Goal: Complete application form

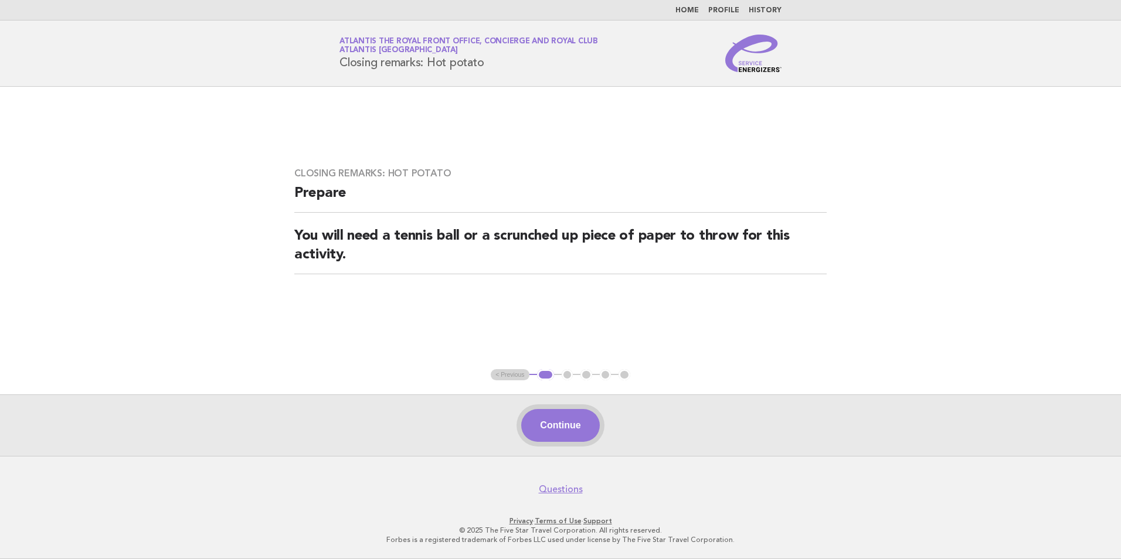
click at [562, 426] on button "Continue" at bounding box center [560, 425] width 78 height 33
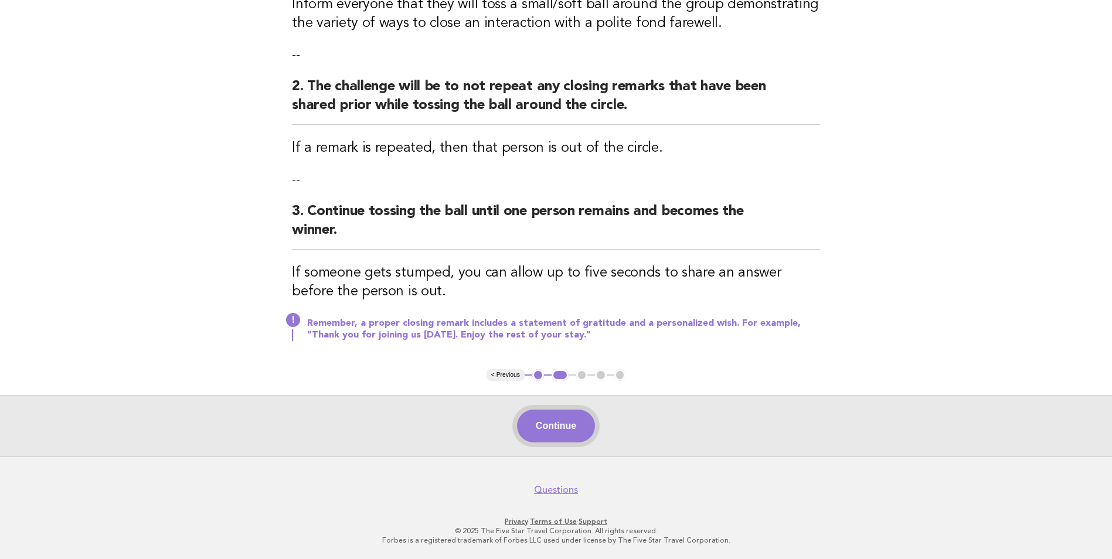
click at [563, 440] on button "Continue" at bounding box center [556, 426] width 78 height 33
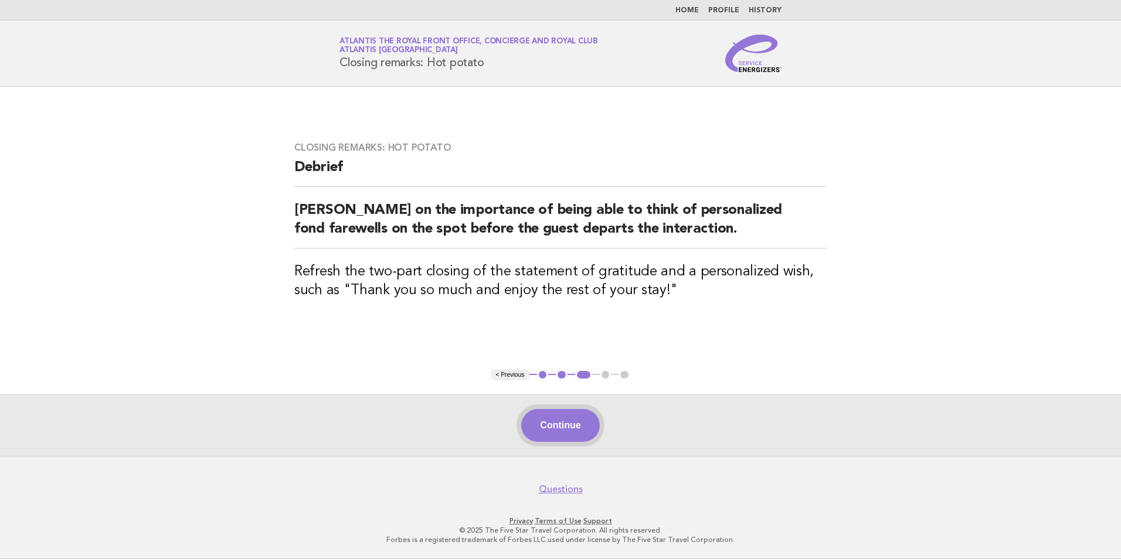
click at [566, 434] on button "Continue" at bounding box center [560, 425] width 78 height 33
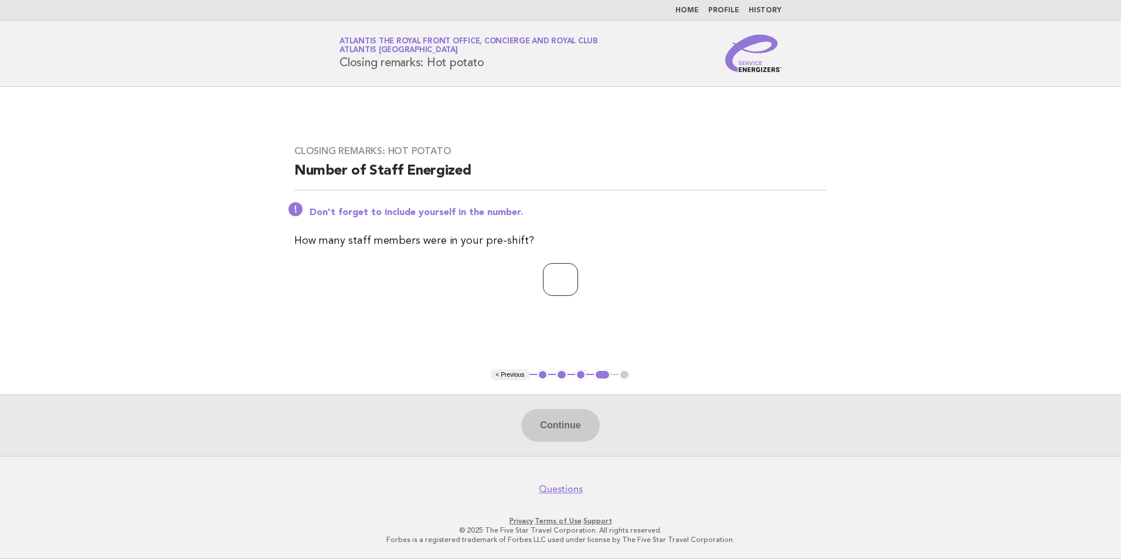
click at [578, 271] on input "number" at bounding box center [560, 279] width 35 height 33
type input "*"
click at [551, 439] on button "Continue" at bounding box center [560, 425] width 78 height 33
